Goal: Book appointment/travel/reservation

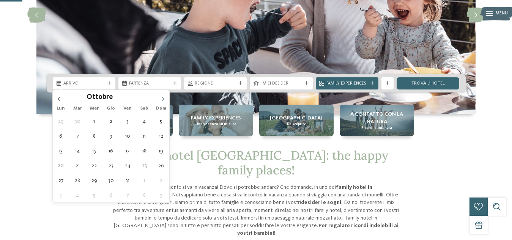
click at [162, 99] on icon at bounding box center [162, 98] width 5 height 5
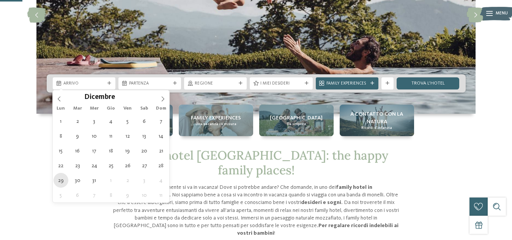
type div "29.12.2025"
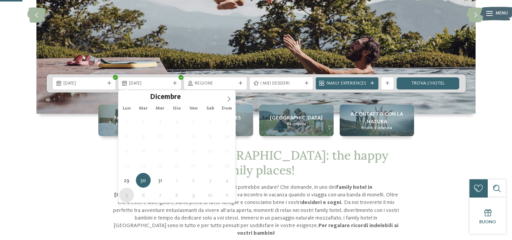
type div "05.01.2026"
type input "****"
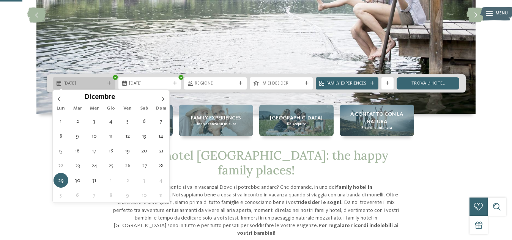
click at [107, 82] on icon at bounding box center [109, 84] width 4 height 4
type div "28.12.2025"
type input "****"
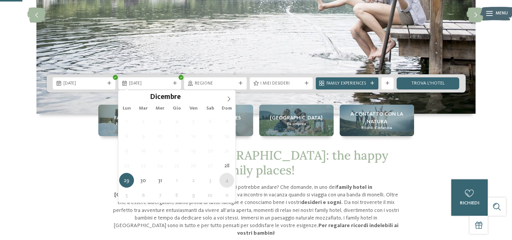
type div "04.01.2026"
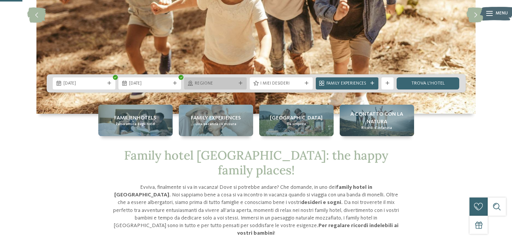
click at [237, 86] on div "Regione" at bounding box center [215, 83] width 44 height 6
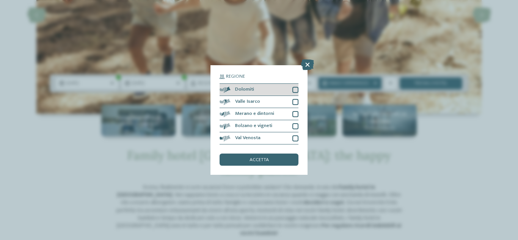
click at [296, 89] on div at bounding box center [295, 90] width 6 height 6
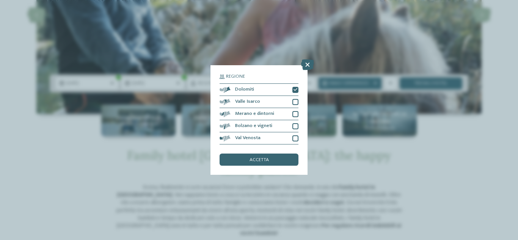
click at [257, 162] on span "accetta" at bounding box center [259, 160] width 19 height 5
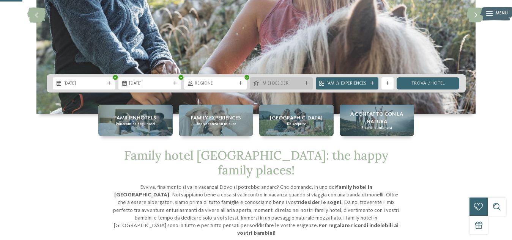
click at [303, 83] on div at bounding box center [306, 84] width 6 height 4
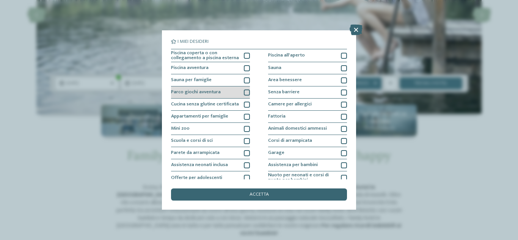
click at [244, 94] on div at bounding box center [247, 93] width 6 height 6
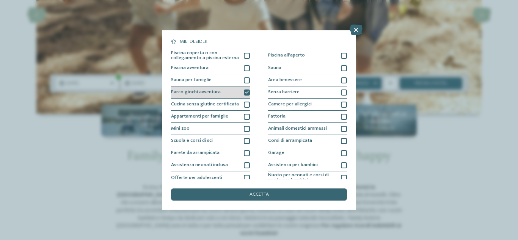
click at [245, 93] on icon at bounding box center [247, 93] width 4 height 4
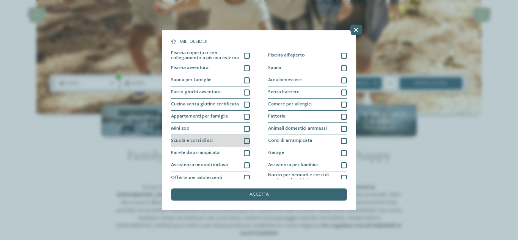
click at [245, 139] on div at bounding box center [247, 141] width 6 height 6
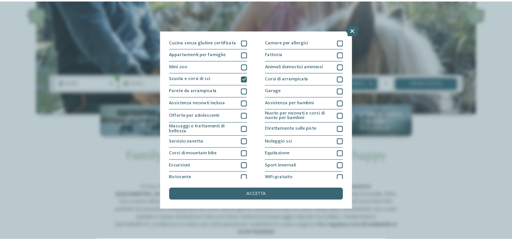
scroll to position [61, 0]
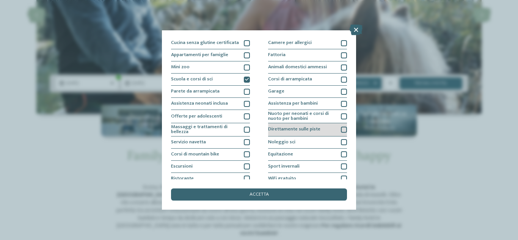
click at [335, 131] on div "Direttamente sulle piste" at bounding box center [307, 129] width 79 height 13
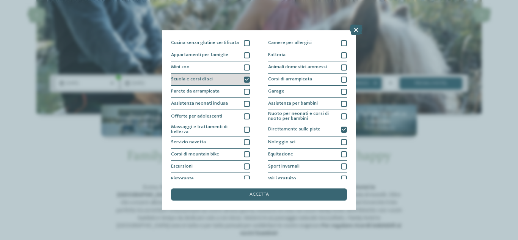
click at [245, 80] on icon at bounding box center [247, 80] width 4 height 4
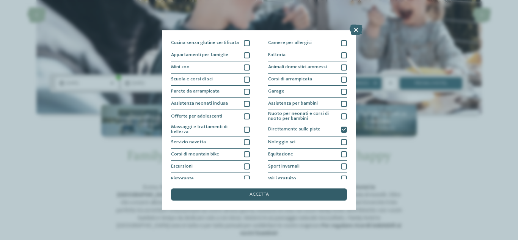
click at [251, 195] on span "accetta" at bounding box center [259, 194] width 19 height 5
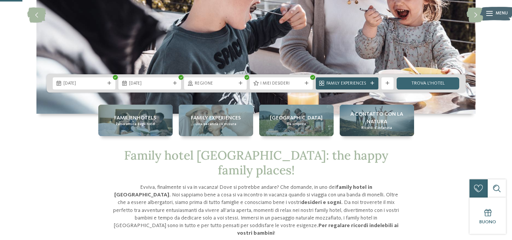
click at [369, 85] on div "Family Experiences" at bounding box center [347, 83] width 44 height 6
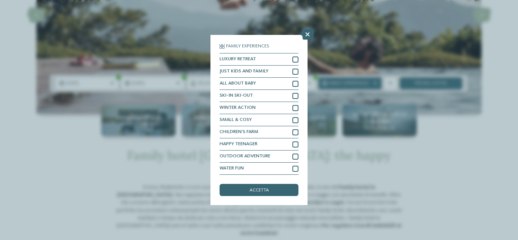
click at [308, 33] on icon at bounding box center [307, 34] width 13 height 11
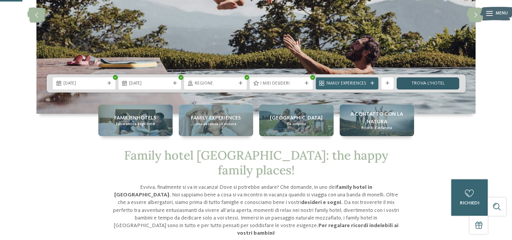
click at [429, 82] on link "trova l’hotel" at bounding box center [427, 83] width 63 height 12
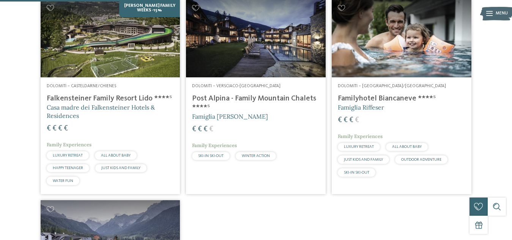
scroll to position [220, 0]
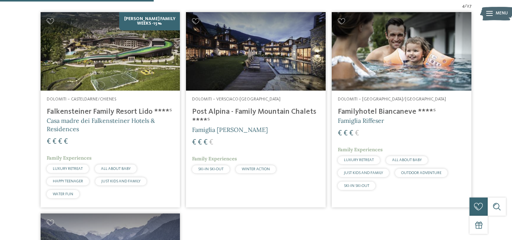
click at [114, 111] on h4 "Falkensteiner Family Resort Lido ****ˢ" at bounding box center [110, 111] width 127 height 9
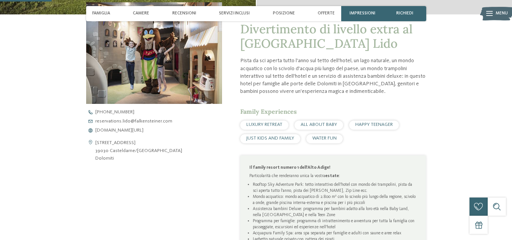
scroll to position [228, 0]
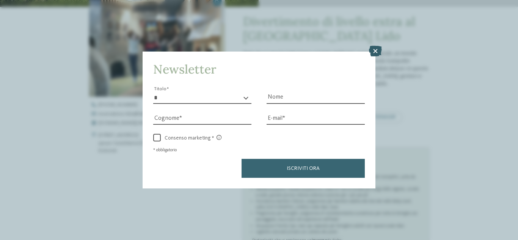
click at [377, 52] on icon at bounding box center [375, 51] width 13 height 11
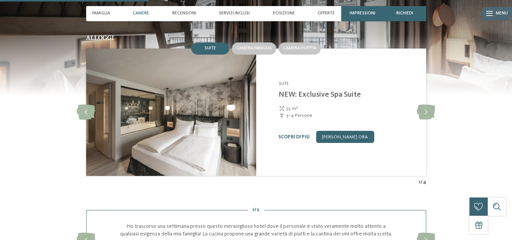
scroll to position [645, 0]
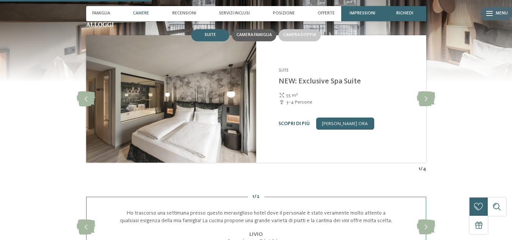
click at [251, 37] on span "Camera famiglia" at bounding box center [253, 35] width 35 height 5
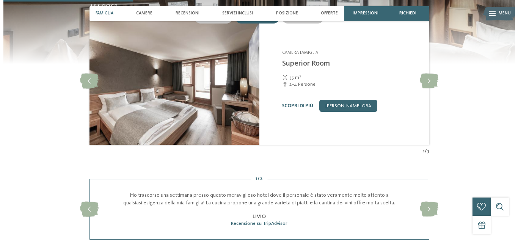
scroll to position [683, 0]
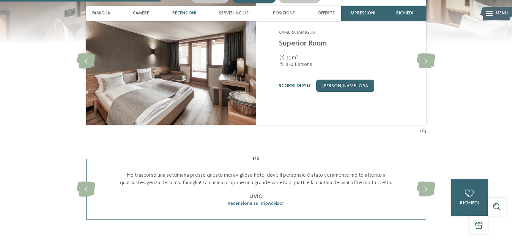
click at [302, 88] on link "Scopri di più" at bounding box center [294, 85] width 31 height 5
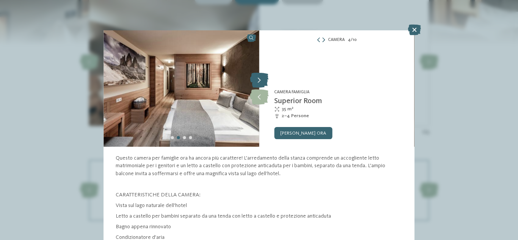
click at [261, 79] on icon at bounding box center [259, 80] width 19 height 15
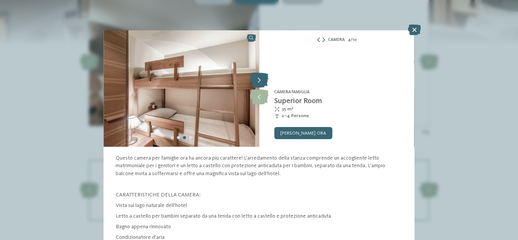
click at [261, 79] on icon at bounding box center [259, 80] width 19 height 15
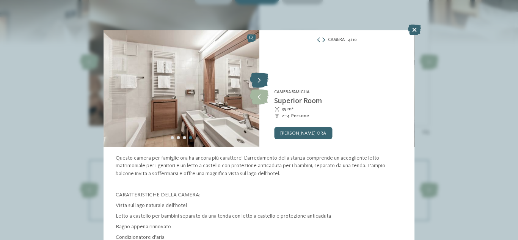
click at [261, 79] on icon at bounding box center [259, 80] width 19 height 15
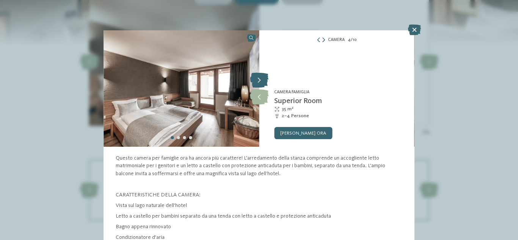
click at [261, 79] on icon at bounding box center [259, 80] width 19 height 15
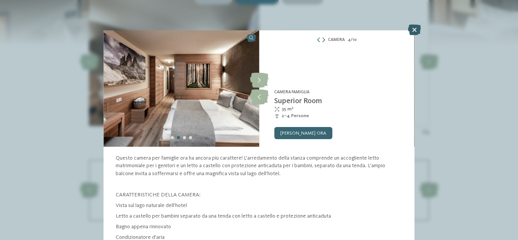
click at [416, 28] on icon at bounding box center [414, 30] width 13 height 11
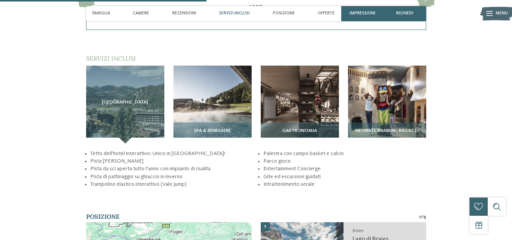
scroll to position [910, 0]
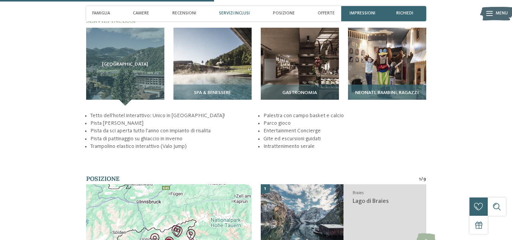
click at [401, 96] on span "Neonati, bambini, ragazzi" at bounding box center [386, 92] width 63 height 5
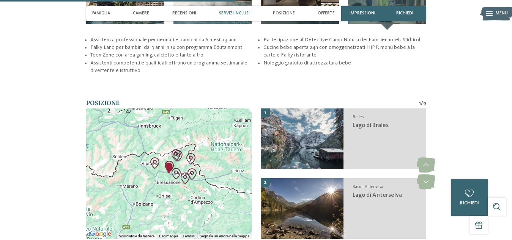
scroll to position [1024, 0]
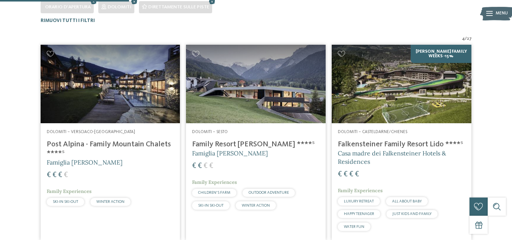
click at [123, 145] on h4 "Post Alpina - Family Mountain Chalets ****ˢ" at bounding box center [110, 149] width 127 height 18
click at [229, 143] on h4 "Family Resort [PERSON_NAME] ****ˢ" at bounding box center [255, 144] width 127 height 9
click at [363, 145] on h4 "Falkensteiner Family Resort Lido ****ˢ" at bounding box center [401, 144] width 127 height 9
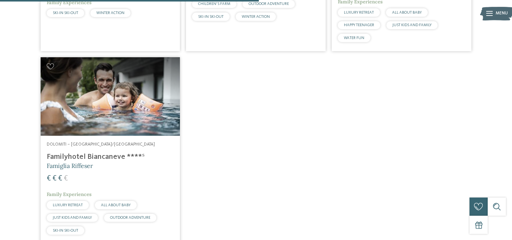
scroll to position [379, 0]
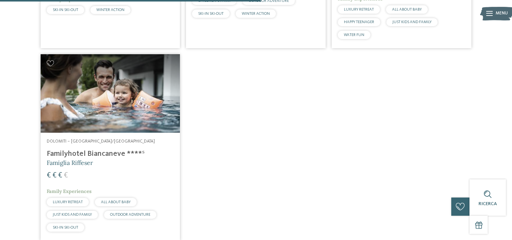
click at [109, 149] on h4 "Familyhotel Biancaneve ****ˢ" at bounding box center [110, 153] width 127 height 9
